Goal: Find contact information: Obtain details needed to contact an individual or organization

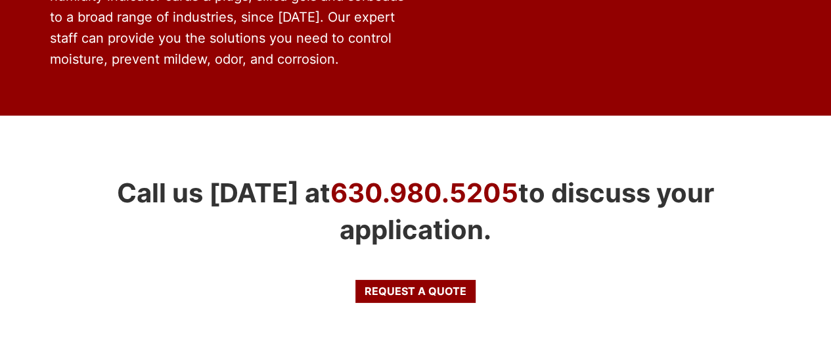
scroll to position [2665, 0]
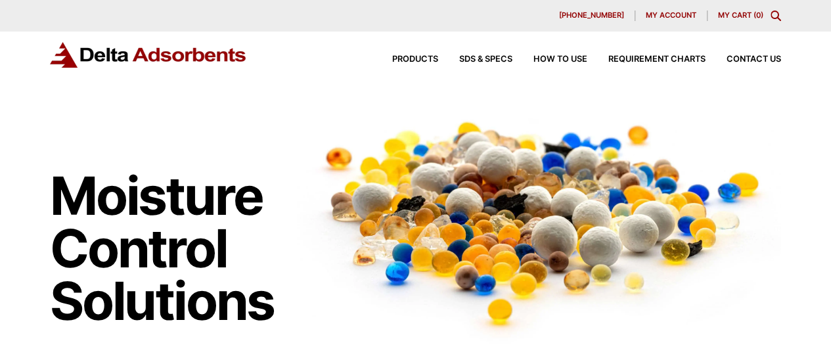
click at [751, 53] on div "Products SDS & SPECS How to Use Requirement Charts Contact Us" at bounding box center [576, 59] width 421 height 19
click at [751, 62] on span "Contact Us" at bounding box center [754, 59] width 55 height 9
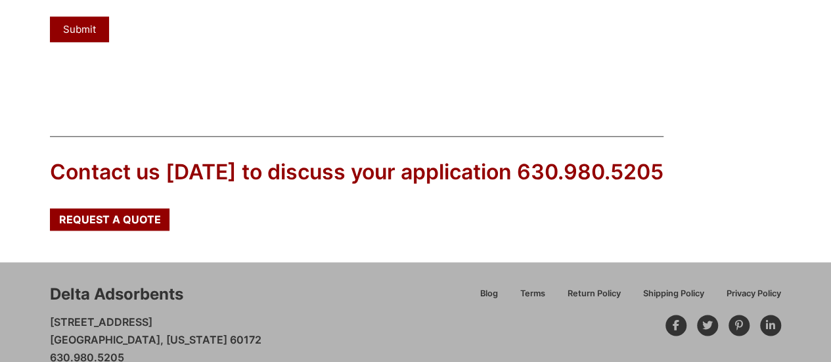
scroll to position [764, 0]
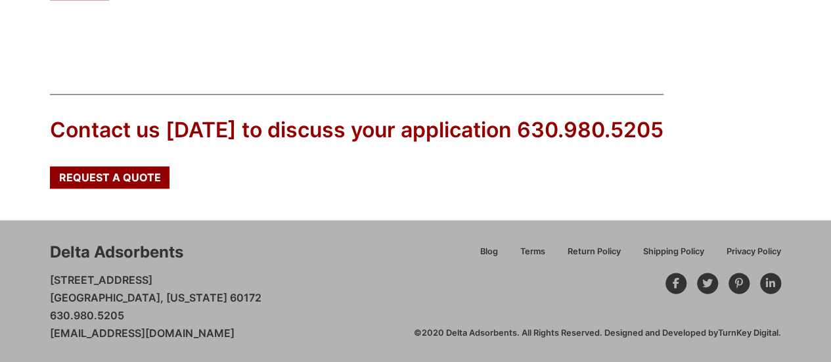
drag, startPoint x: 257, startPoint y: 333, endPoint x: 47, endPoint y: 338, distance: 209.7
click at [47, 338] on div "Delta Adsorbents 28 Congress Circle W. Roselle, Illinois 60172 630.980.5205 cus…" at bounding box center [415, 291] width 831 height 143
copy link "[EMAIL_ADDRESS][DOMAIN_NAME]"
